Goal: Transaction & Acquisition: Register for event/course

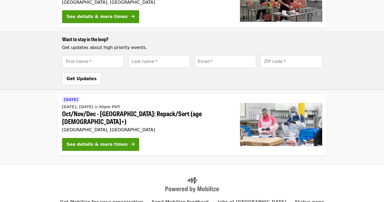
scroll to position [220, 0]
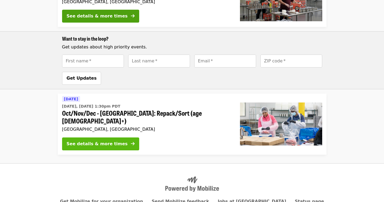
click at [104, 140] on div "See details & more times" at bounding box center [97, 143] width 61 height 6
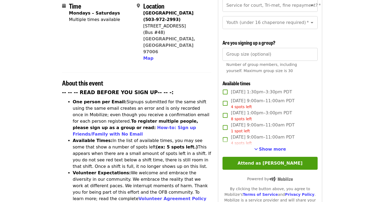
scroll to position [142, 0]
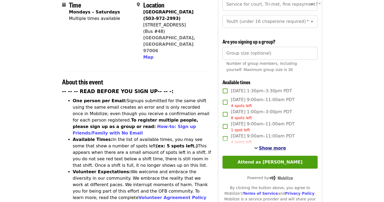
click at [272, 145] on span "Show more" at bounding box center [272, 147] width 27 height 5
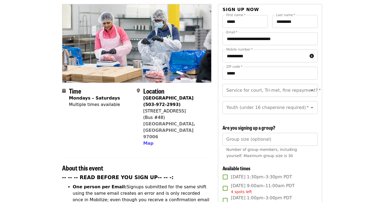
scroll to position [0, 0]
